Goal: Task Accomplishment & Management: Manage account settings

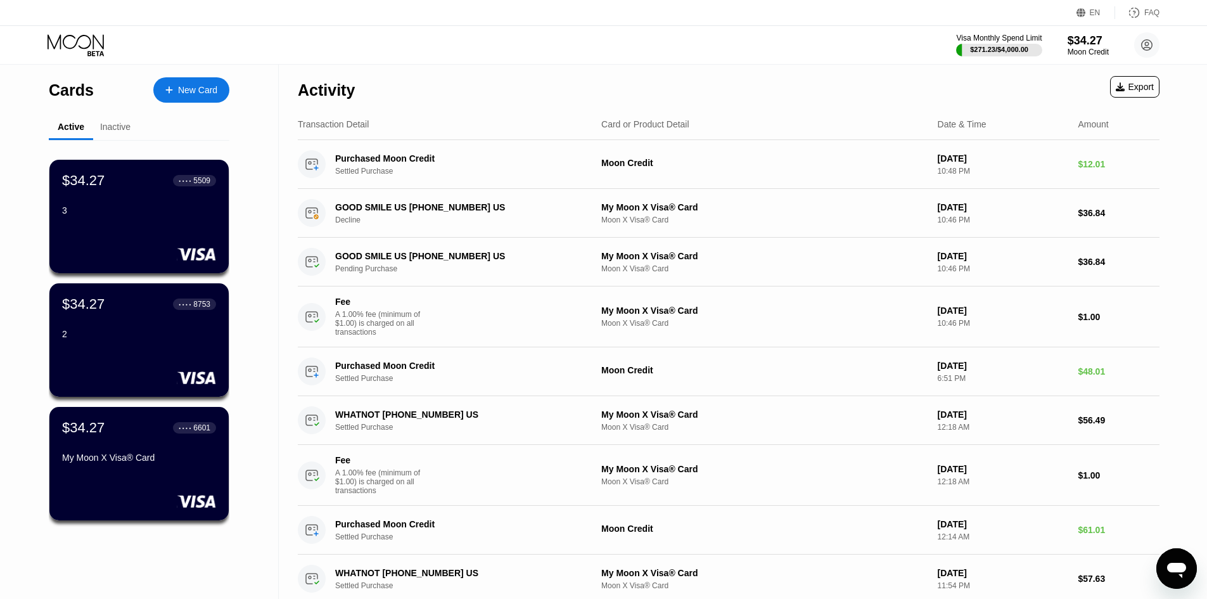
click at [1132, 46] on div "Visa Monthly Spend Limit $271.23 / $4,000.00 $34.27 Moon Credit [PERSON_NAME] […" at bounding box center [1057, 44] width 203 height 25
click at [1138, 46] on circle at bounding box center [1147, 44] width 25 height 25
